Goal: Information Seeking & Learning: Learn about a topic

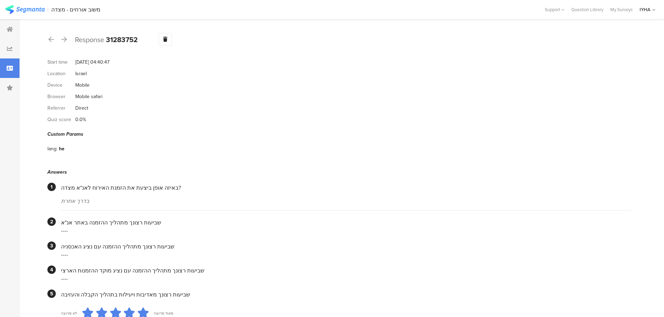
drag, startPoint x: 2, startPoint y: 3, endPoint x: 593, endPoint y: 42, distance: 592.7
click at [544, 87] on section "Start time [DATE] 04:40:47 Location [GEOGRAPHIC_DATA] Device Mobile Browser Mob…" at bounding box center [338, 90] width 583 height 69
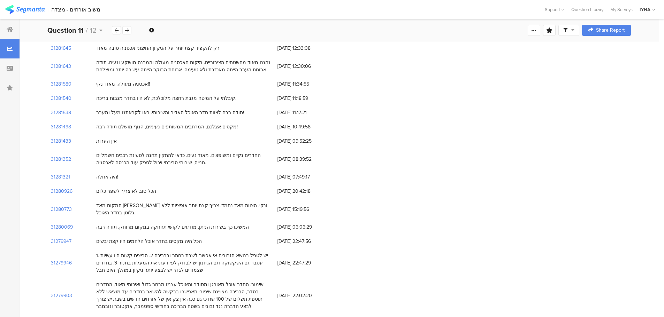
scroll to position [218, 0]
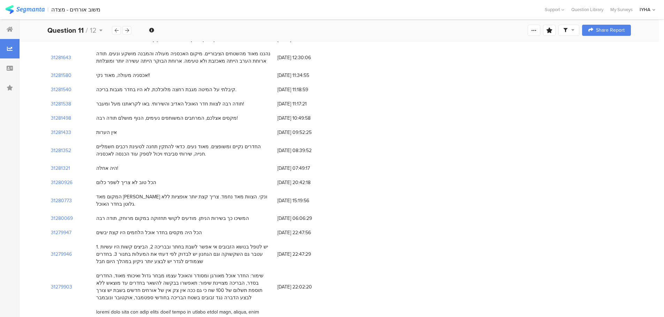
click at [129, 74] on div "אכסניה מעולה, מאוד נקי!!" at bounding box center [123, 75] width 54 height 7
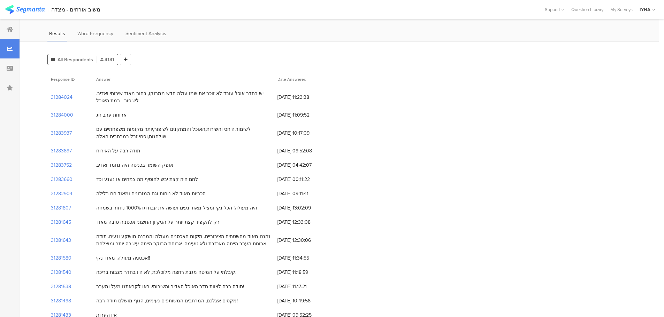
scroll to position [26, 0]
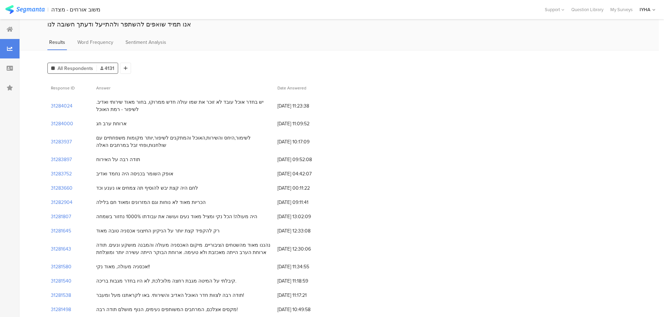
drag, startPoint x: 171, startPoint y: 190, endPoint x: 96, endPoint y: 192, distance: 75.3
click at [96, 192] on div "לחם היה קצת יבש להוסיף תה צמחים או נענע וכד" at bounding box center [183, 188] width 181 height 14
click at [193, 206] on div "הכריות מאוד לא נוחות וגם המזרונים ומאוד חם בלילה" at bounding box center [150, 202] width 109 height 7
click at [194, 204] on div "הכריות מאוד לא נוחות וגם המזרונים ומאוד חם בלילה" at bounding box center [150, 202] width 109 height 7
drag, startPoint x: 240, startPoint y: 220, endPoint x: 200, endPoint y: 223, distance: 39.5
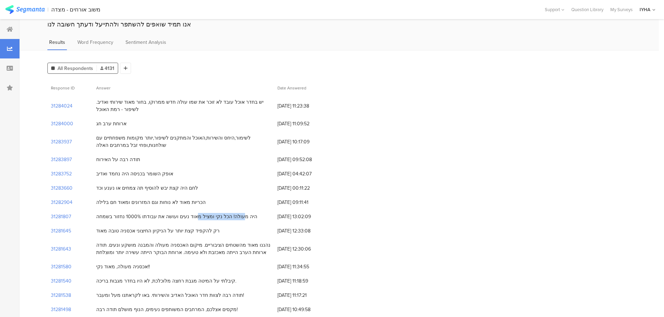
click at [200, 223] on div "היה מעולה! הכל נקי ומציל מאוד נעים ועושה את עבודתו 1000% נחזור בשמחה" at bounding box center [183, 217] width 181 height 14
drag, startPoint x: 194, startPoint y: 217, endPoint x: 85, endPoint y: 224, distance: 109.3
click at [64, 216] on section "31281807" at bounding box center [61, 216] width 20 height 7
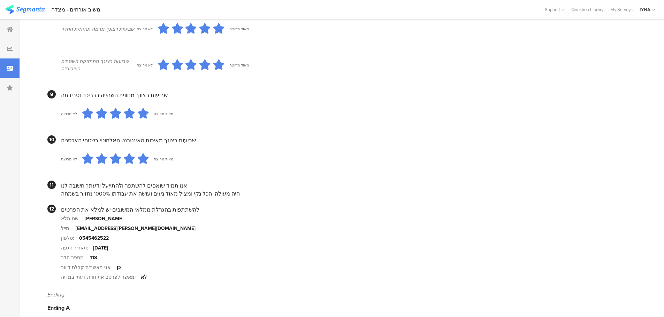
scroll to position [598, 0]
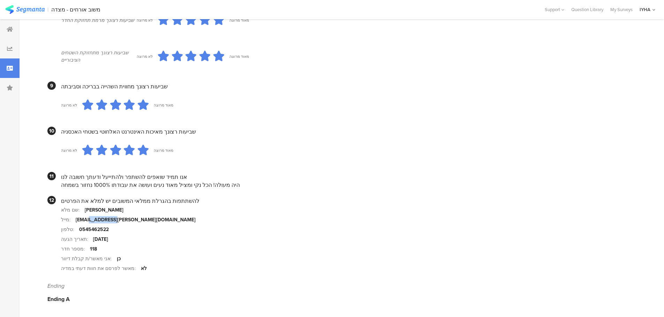
drag, startPoint x: 110, startPoint y: 217, endPoint x: 85, endPoint y: 218, distance: 24.7
click at [85, 218] on div "[EMAIL_ADDRESS][PERSON_NAME][DOMAIN_NAME]" at bounding box center [136, 219] width 120 height 7
drag, startPoint x: 85, startPoint y: 214, endPoint x: 107, endPoint y: 213, distance: 21.6
click at [107, 213] on section "שם מלא: [PERSON_NAME]" at bounding box center [346, 210] width 570 height 10
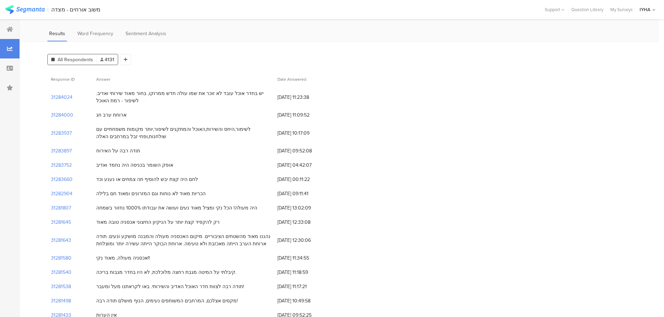
scroll to position [52, 0]
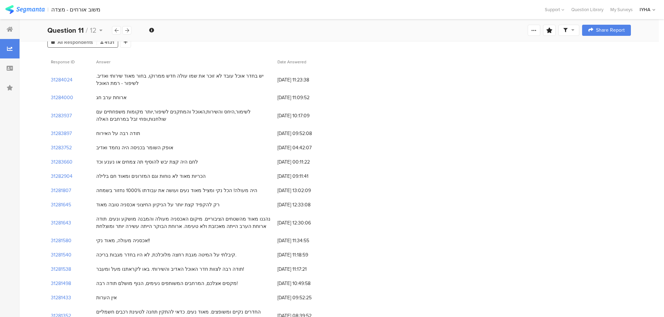
drag, startPoint x: 184, startPoint y: 145, endPoint x: 93, endPoint y: 150, distance: 90.7
click at [93, 150] on div "אופק השומר בכניסה היה נחמד ואדיב" at bounding box center [183, 148] width 181 height 14
click at [68, 135] on section "31283897" at bounding box center [61, 133] width 21 height 7
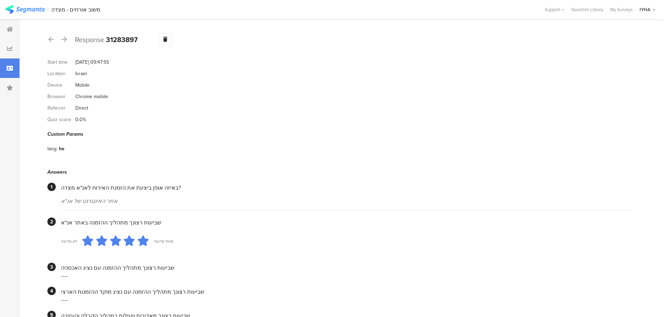
scroll to position [596, 0]
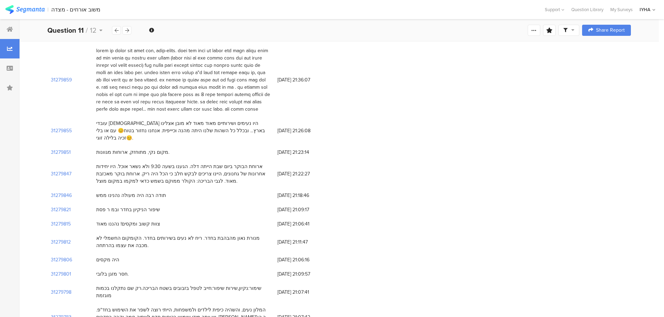
scroll to position [52, 0]
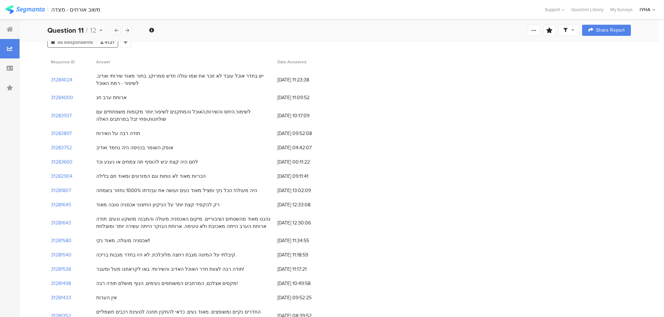
drag, startPoint x: 168, startPoint y: 148, endPoint x: 89, endPoint y: 149, distance: 78.8
click at [89, 149] on div "31283752 אופק השומר בכניסה היה נחמד ואדיב [DATE] 04:42:07" at bounding box center [338, 148] width 583 height 14
click at [69, 148] on section "31283752" at bounding box center [61, 147] width 21 height 7
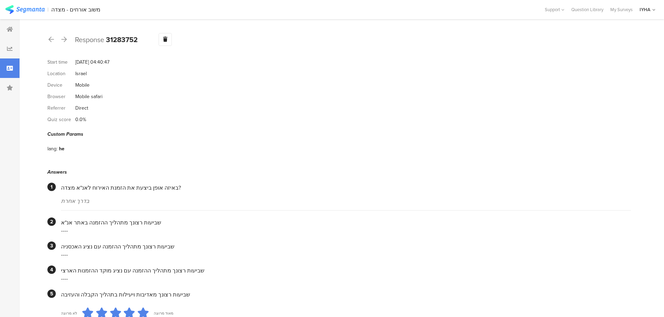
drag, startPoint x: 109, startPoint y: 66, endPoint x: 136, endPoint y: 64, distance: 26.9
click at [136, 64] on div "Start time [DATE] 04:40:47" at bounding box center [338, 62] width 583 height 12
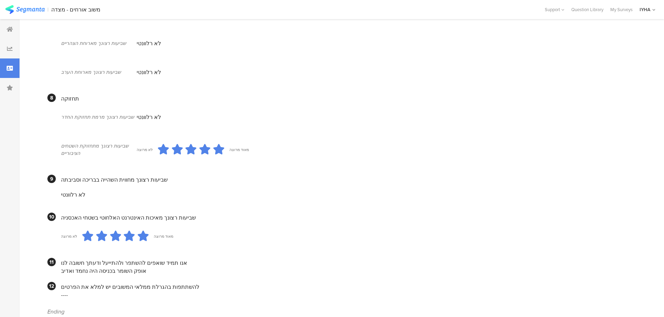
scroll to position [488, 0]
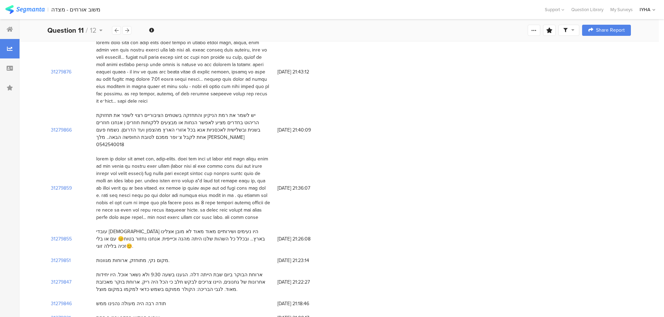
scroll to position [52, 0]
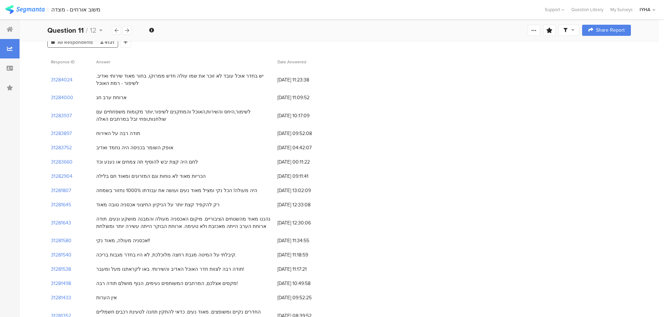
drag, startPoint x: 166, startPoint y: 152, endPoint x: 49, endPoint y: 158, distance: 117.2
drag, startPoint x: 194, startPoint y: 167, endPoint x: 89, endPoint y: 169, distance: 105.6
click at [89, 169] on div "31283660 לחם היה קצת יבש להוסיף תה צמחים או נענע וכד [DATE] 00:11:22" at bounding box center [338, 162] width 583 height 14
